Goal: Task Accomplishment & Management: Manage account settings

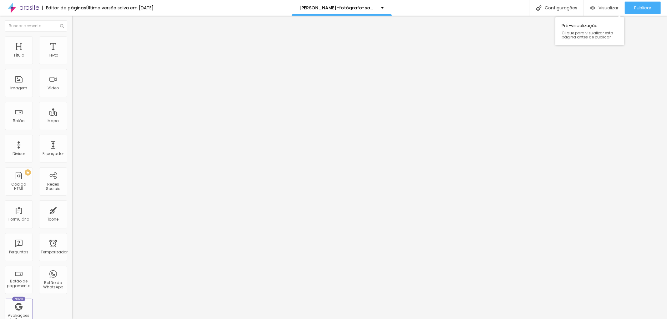
click at [605, 6] on font "Visualizar" at bounding box center [608, 8] width 20 height 6
click at [646, 6] on font "Publicar" at bounding box center [642, 8] width 17 height 6
click at [606, 4] on div "Visualizar" at bounding box center [604, 8] width 28 height 13
click at [72, 258] on div "Editar nulo Conteúdo Estilo Avançado Trocar imagem Descrição da imagem (Alt) O …" at bounding box center [108, 167] width 72 height 303
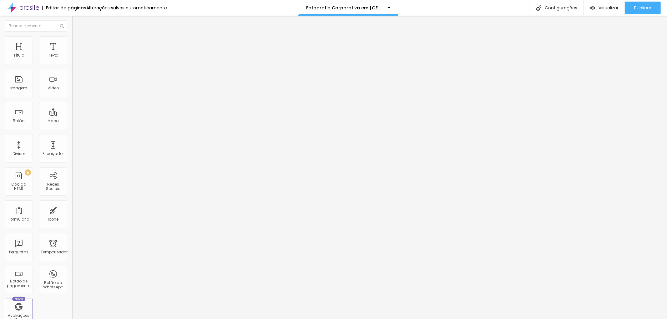
scroll to position [0, 0]
paste input "[URL][DOMAIN_NAME]"
click at [72, 224] on div "Editar nulo Conteúdo Estilo Avançado Trocar imagem Descrição da imagem (Alt) O …" at bounding box center [108, 167] width 72 height 303
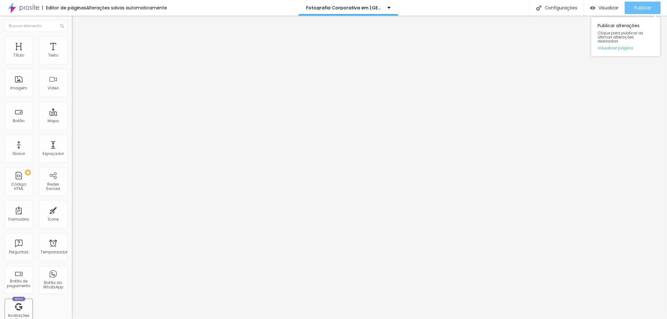
click at [639, 6] on font "Publicar" at bounding box center [642, 8] width 17 height 6
drag, startPoint x: 49, startPoint y: 168, endPoint x: 66, endPoint y: 168, distance: 16.3
click at [72, 128] on input "https://www.jottaphotopro.com.br/sobre/?id=68cbf4a716e273000198293b" at bounding box center [109, 125] width 75 height 6
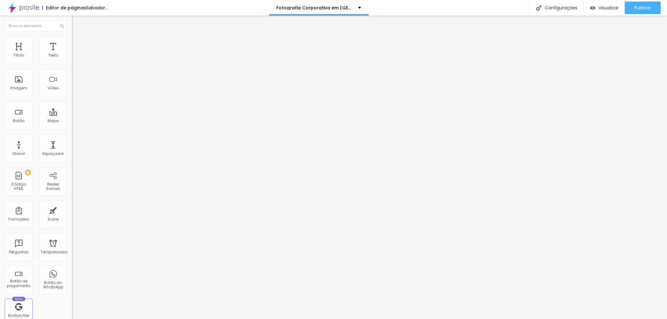
scroll to position [0, 21]
type input "https://www.jottaphotopro.com.br/sobre"
click at [72, 222] on div "Editar nulo Conteúdo Estilo Avançado Trocar imagem Descrição da imagem (Alt) O …" at bounding box center [108, 167] width 72 height 303
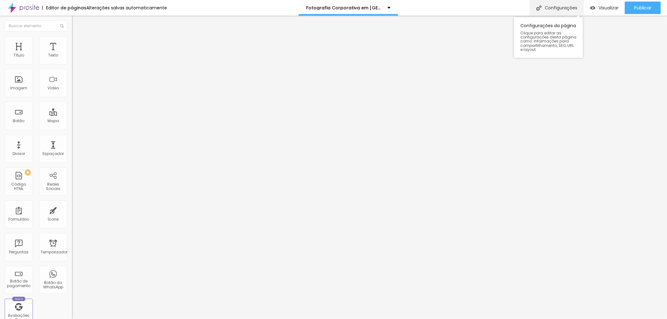
click at [564, 5] on font "Configurações" at bounding box center [560, 8] width 33 height 6
drag, startPoint x: 398, startPoint y: 169, endPoint x: 255, endPoint y: 167, distance: 143.1
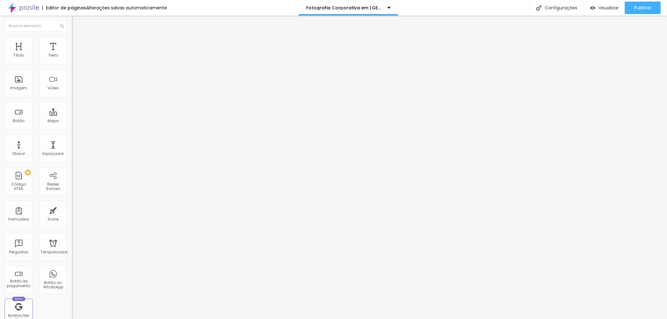
paste input "https://www.jottaphotopro.com.br/fotografo-corporativo-em-santos"
drag, startPoint x: 298, startPoint y: 170, endPoint x: 303, endPoint y: 169, distance: 5.3
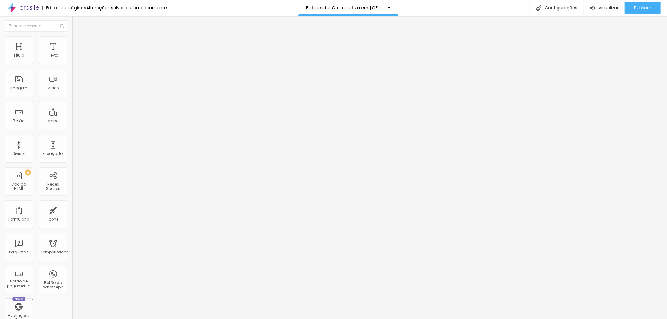
drag, startPoint x: 335, startPoint y: 171, endPoint x: 353, endPoint y: 167, distance: 18.5
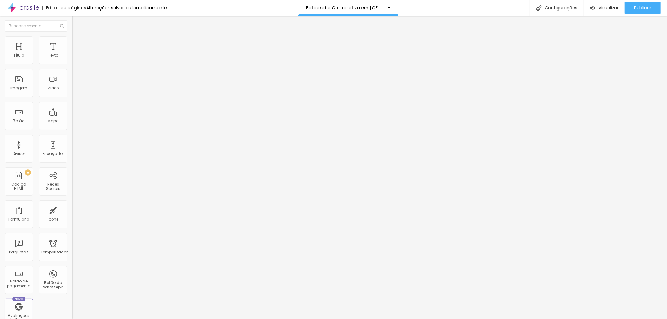
type input "Fotografo Corporativo em Santos - Estúdio Fotográfico"
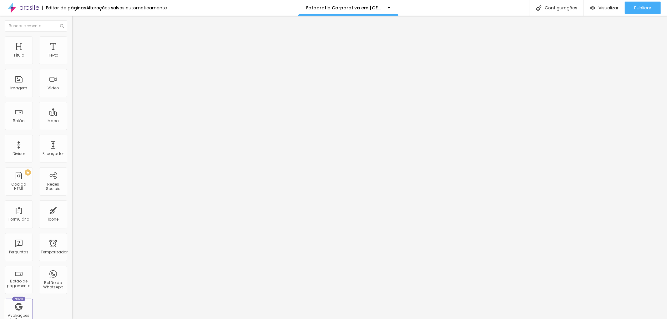
click at [562, 7] on font "Configurações" at bounding box center [560, 8] width 33 height 6
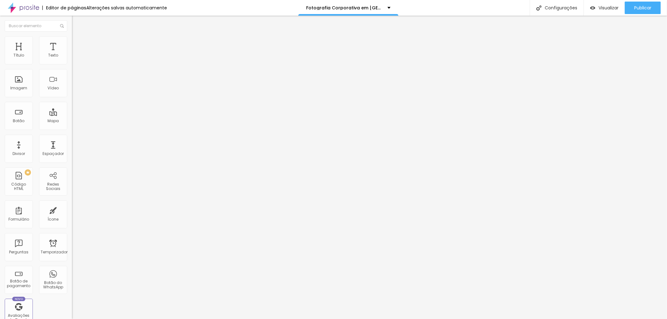
type input "/fotografo-corporativo-em-santos"
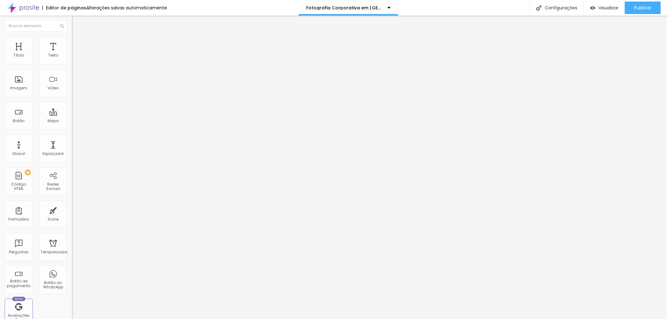
click at [608, 7] on font "Visualizar" at bounding box center [608, 8] width 20 height 6
click at [566, 5] on font "Configurações" at bounding box center [560, 8] width 33 height 6
drag, startPoint x: 401, startPoint y: 132, endPoint x: 386, endPoint y: 132, distance: 15.0
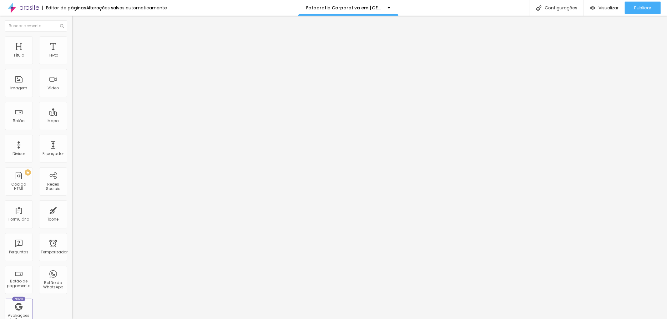
drag, startPoint x: 282, startPoint y: 133, endPoint x: 407, endPoint y: 135, distance: 125.0
copy font "//www.jottaphotopro.com.br/fotografo-corporativo-em-santos"
